Goal: Task Accomplishment & Management: Complete application form

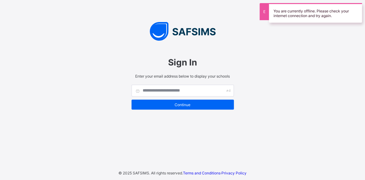
click at [320, 15] on div "You are currently offline. Please check your internet connection and try again." at bounding box center [315, 13] width 93 height 20
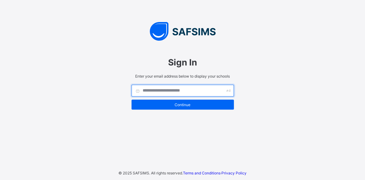
click at [156, 91] on input "text" at bounding box center [182, 91] width 102 height 12
type input "**********"
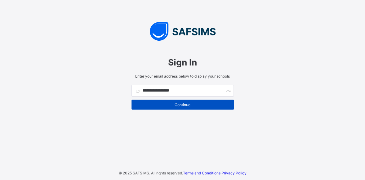
click at [205, 103] on span "Continue" at bounding box center [182, 104] width 93 height 5
click at [194, 102] on span "Continue" at bounding box center [182, 104] width 93 height 5
click at [171, 104] on span "Continue" at bounding box center [182, 104] width 93 height 5
drag, startPoint x: 171, startPoint y: 104, endPoint x: 173, endPoint y: 100, distance: 4.3
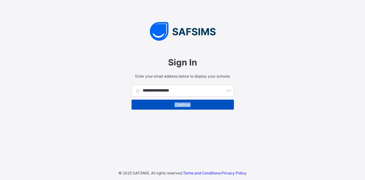
click at [173, 100] on div "Continue" at bounding box center [182, 104] width 102 height 10
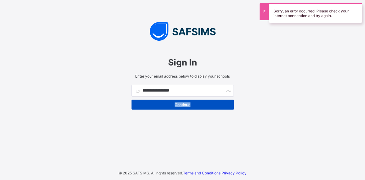
click at [173, 100] on div "Continue" at bounding box center [182, 104] width 102 height 10
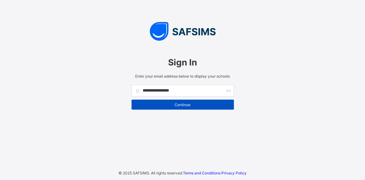
click at [173, 100] on div "Continue" at bounding box center [182, 104] width 102 height 10
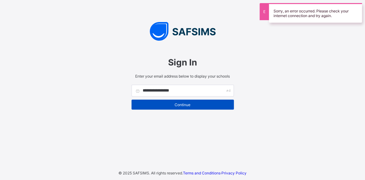
click at [173, 100] on div "Continue" at bounding box center [182, 104] width 102 height 10
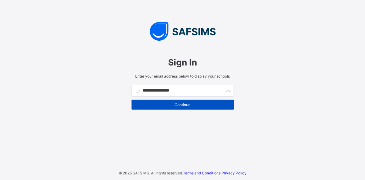
click at [173, 100] on div "Continue" at bounding box center [182, 104] width 102 height 10
